Goal: Task Accomplishment & Management: Use online tool/utility

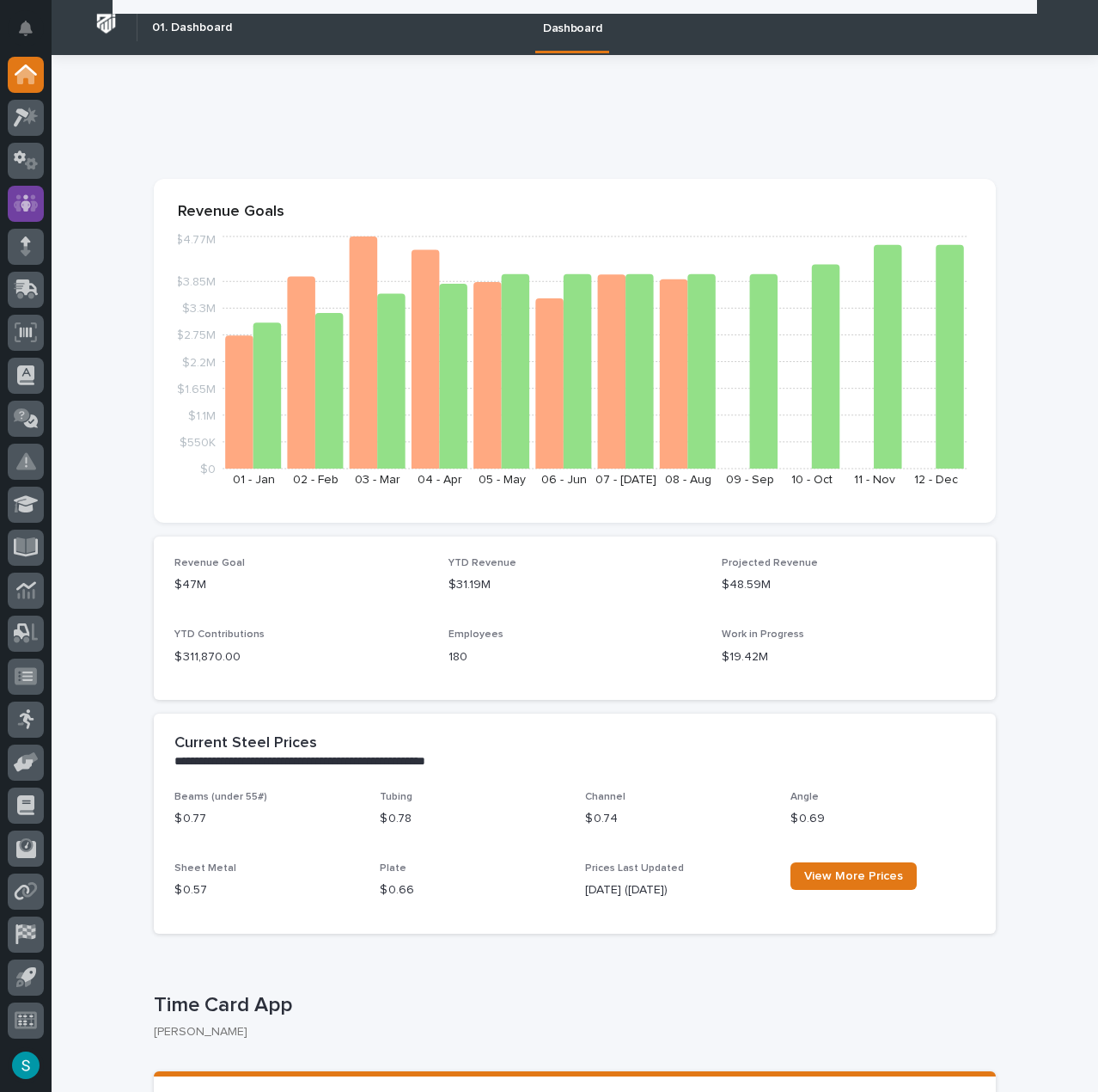
scroll to position [258, 0]
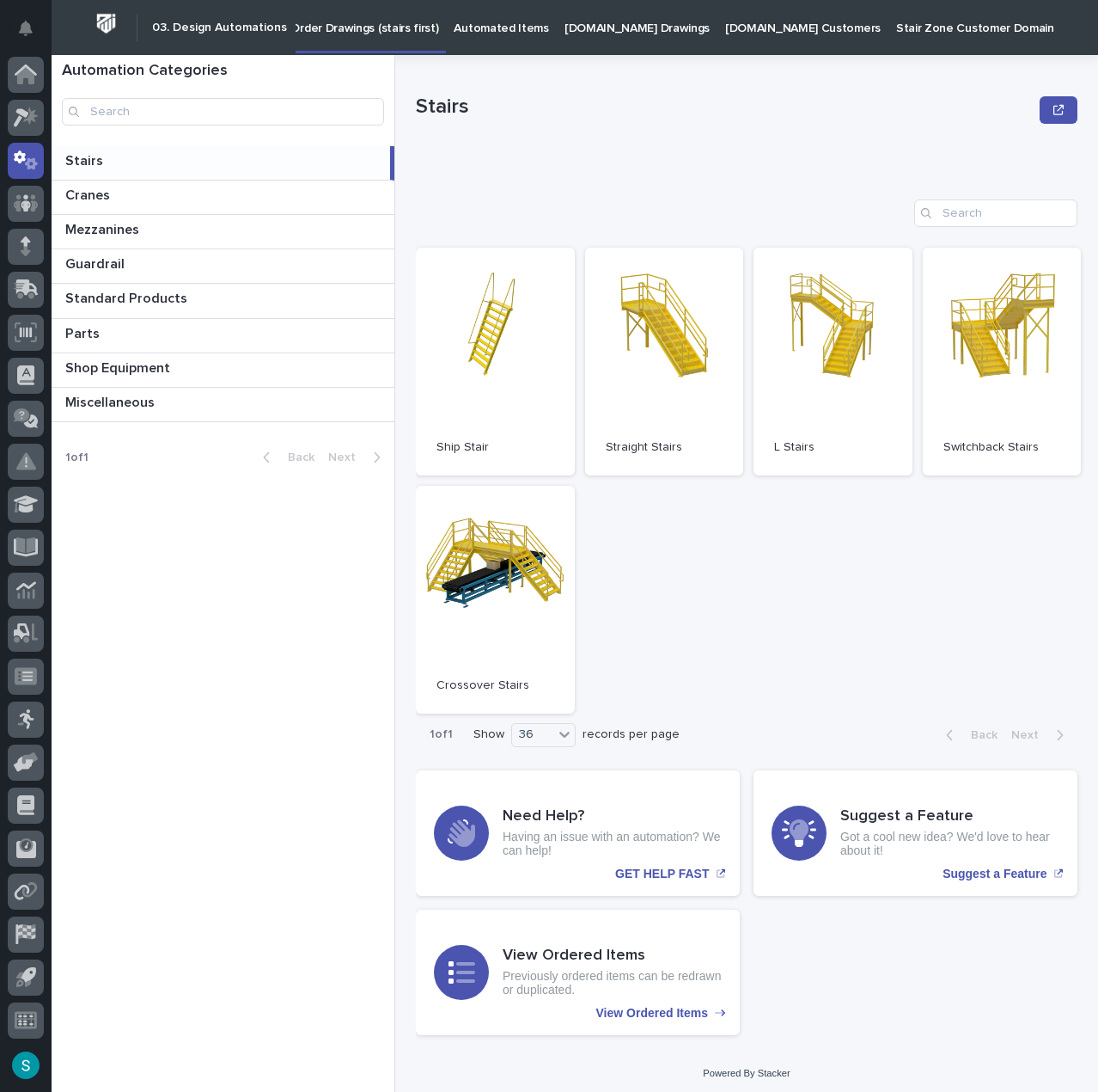
scroll to position [18, 0]
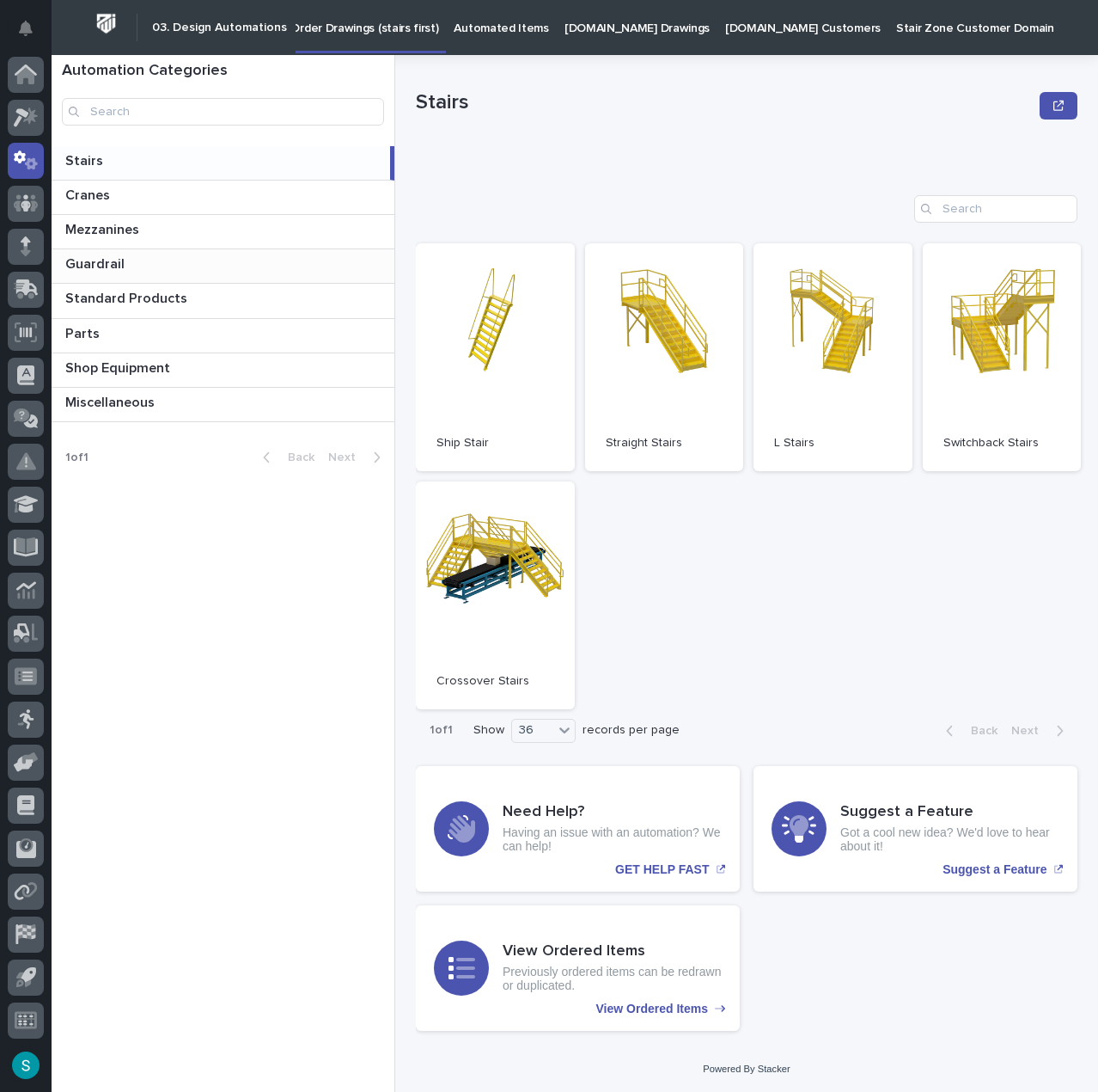
click at [143, 271] on p at bounding box center [227, 264] width 323 height 16
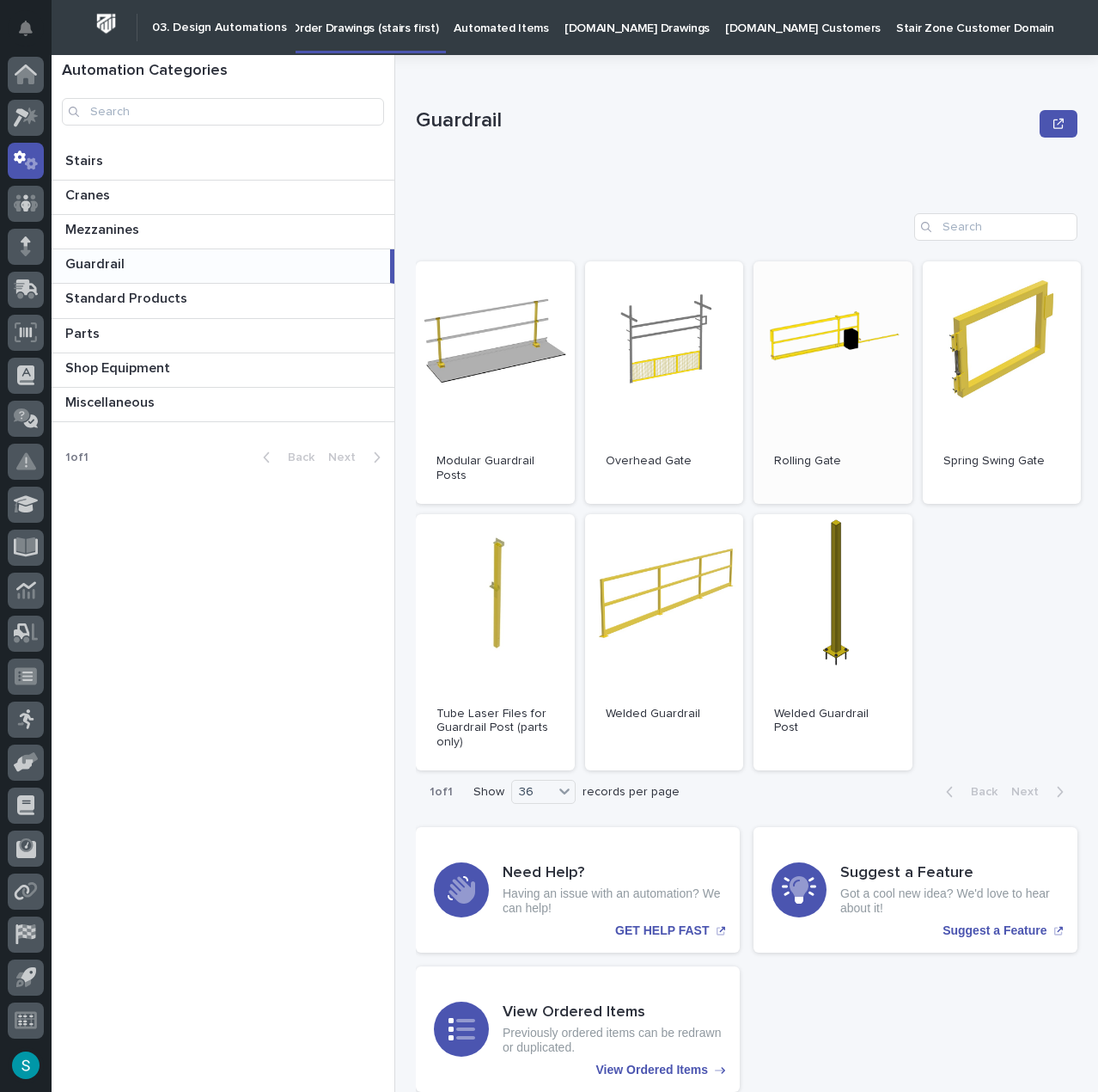
click at [836, 341] on link "Open" at bounding box center [833, 383] width 159 height 242
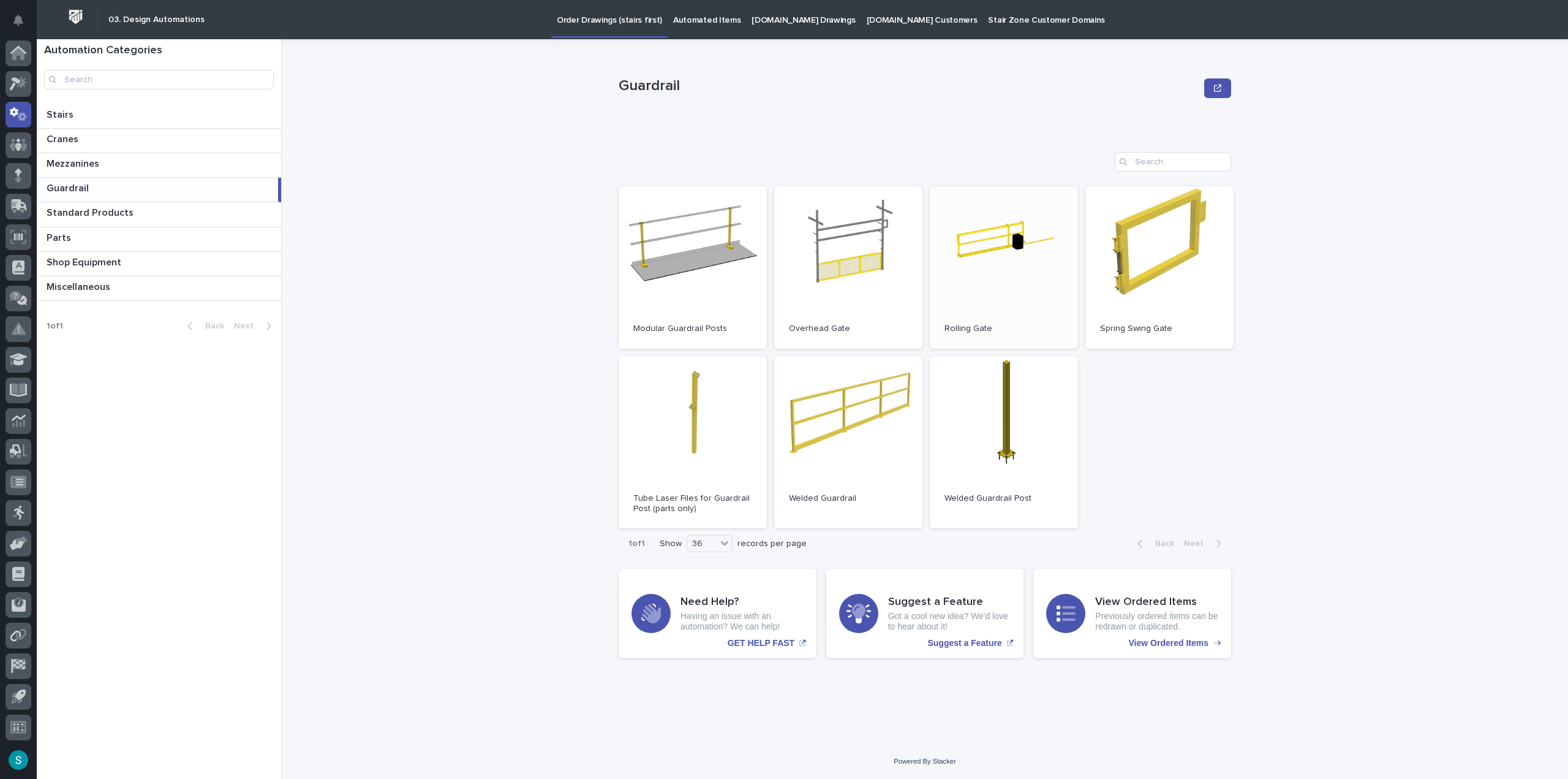
click at [699, 20] on p "Automated Items" at bounding box center [707, 13] width 68 height 26
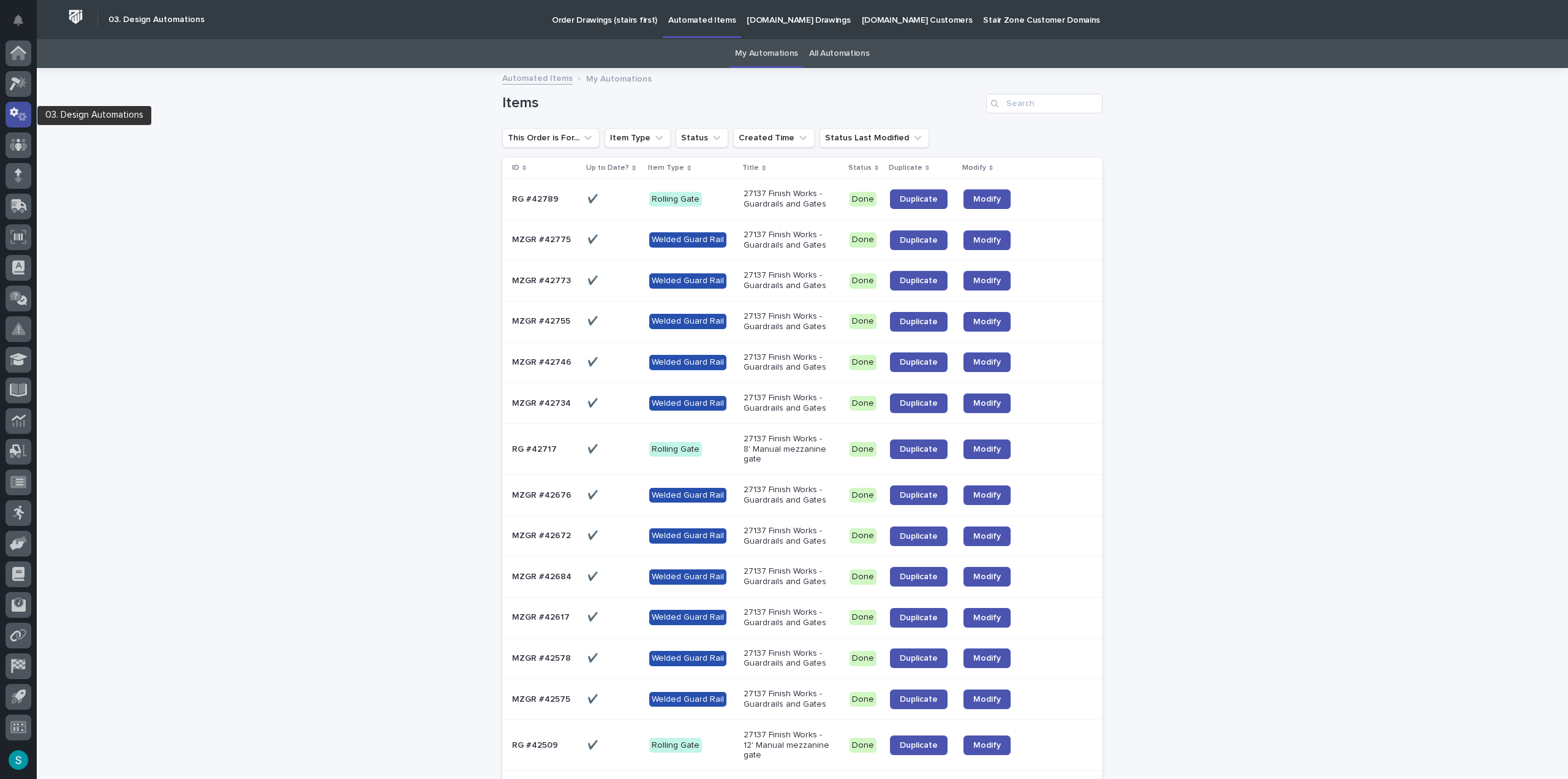
click at [17, 112] on icon at bounding box center [14, 112] width 8 height 9
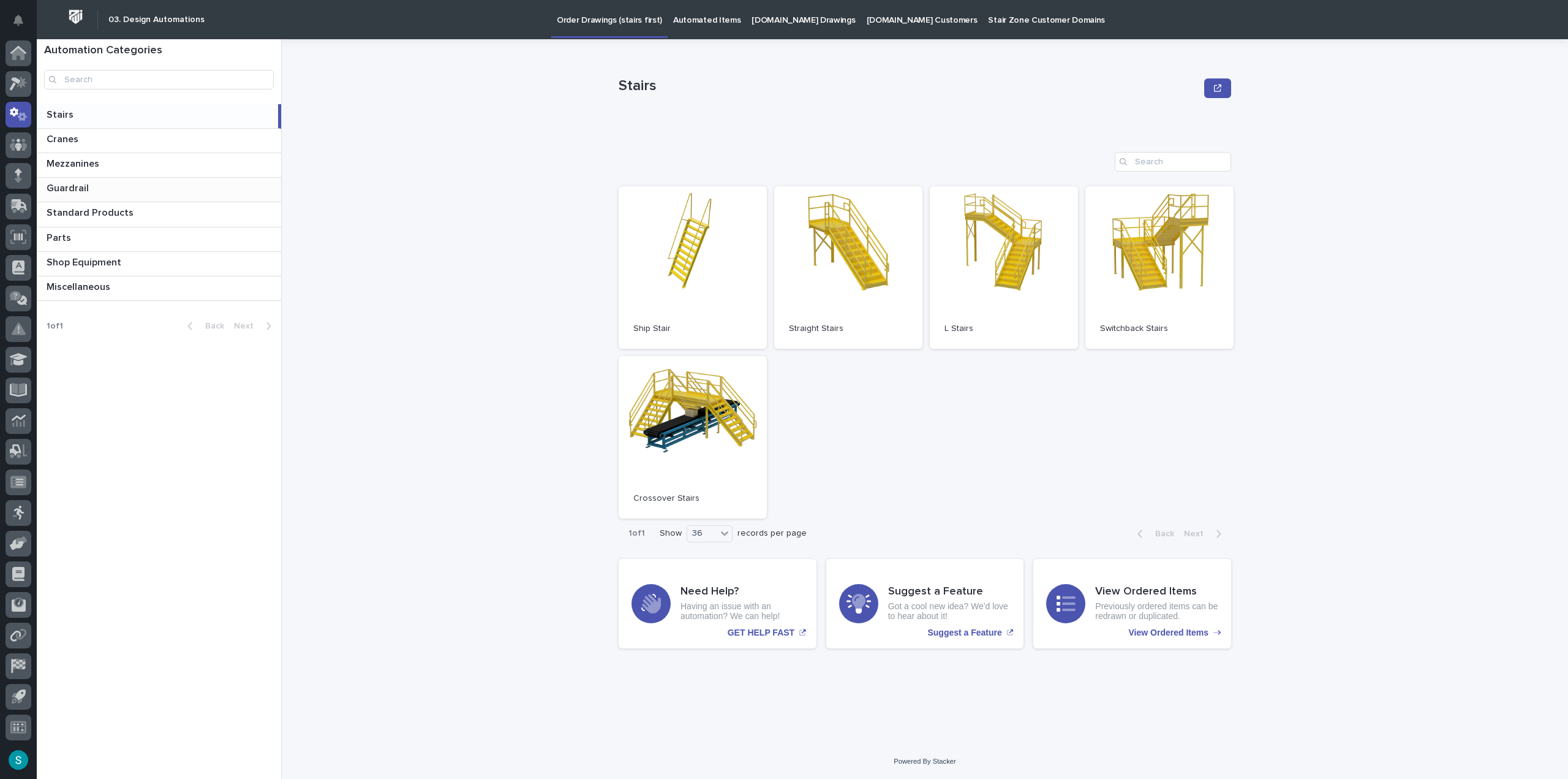
click at [122, 181] on div "Guardrail Guardrail" at bounding box center [159, 190] width 244 height 24
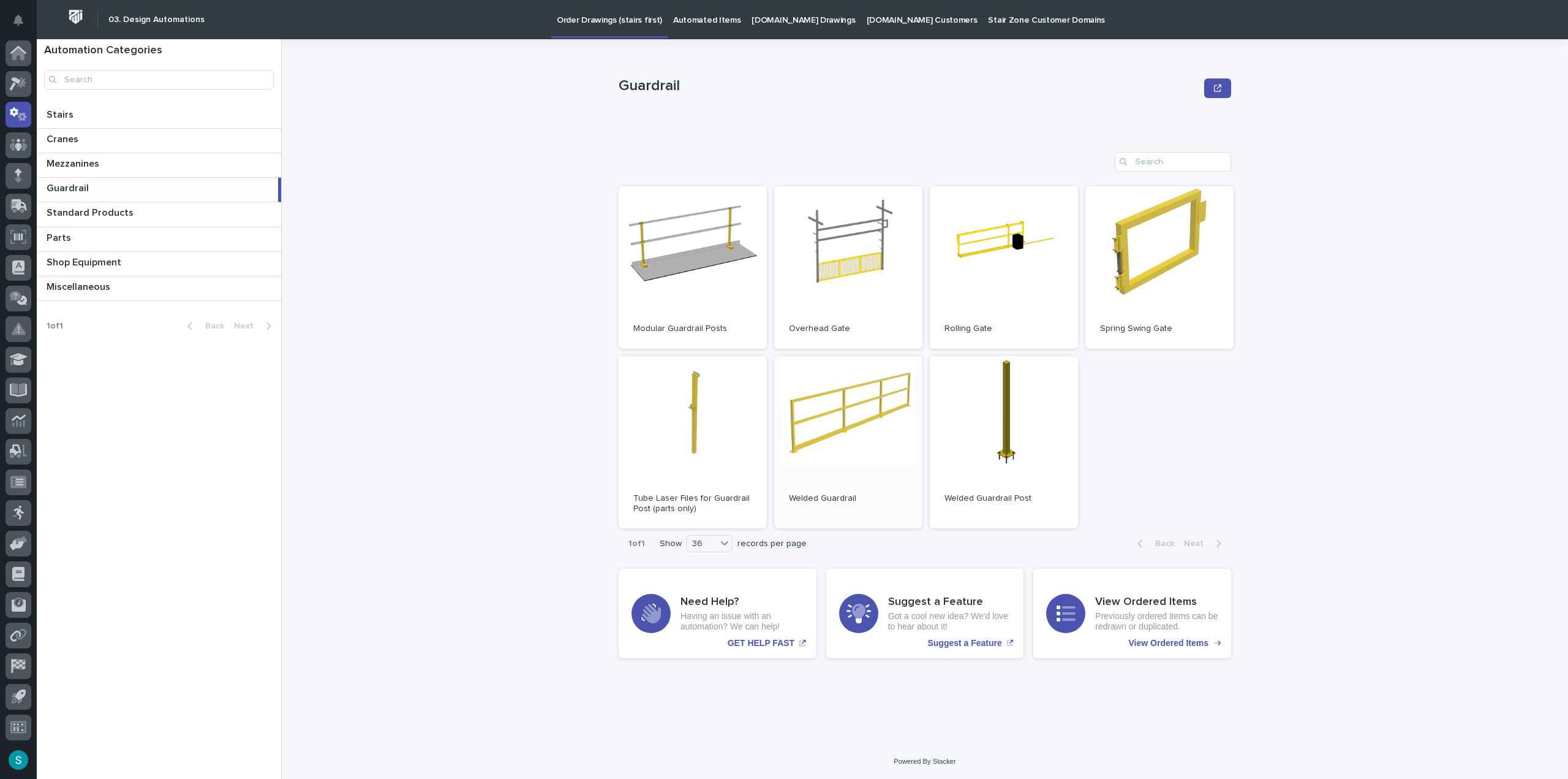
click at [782, 395] on link "Open" at bounding box center [848, 442] width 148 height 173
